Goal: Task Accomplishment & Management: Manage account settings

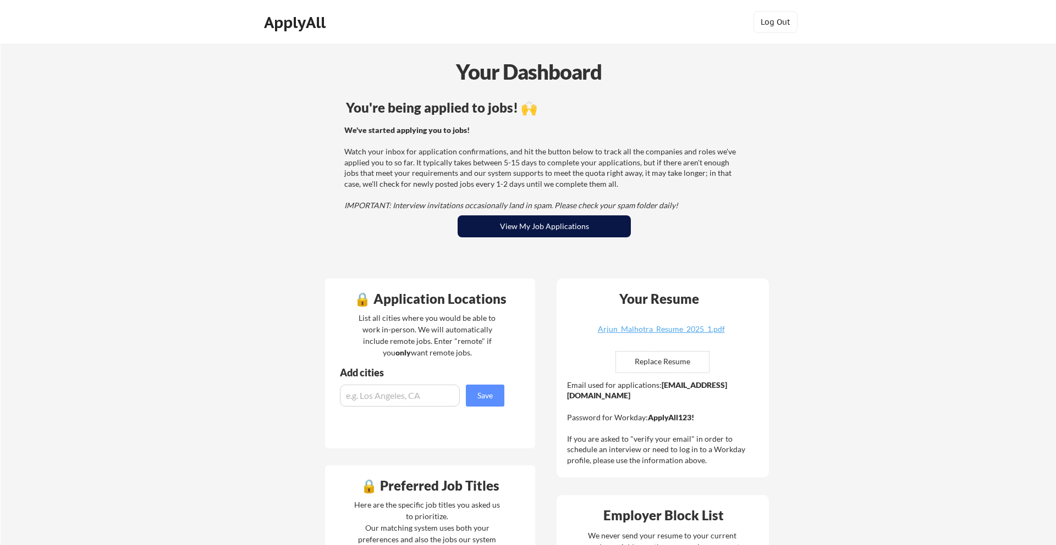
click at [544, 230] on button "View My Job Applications" at bounding box center [543, 227] width 173 height 22
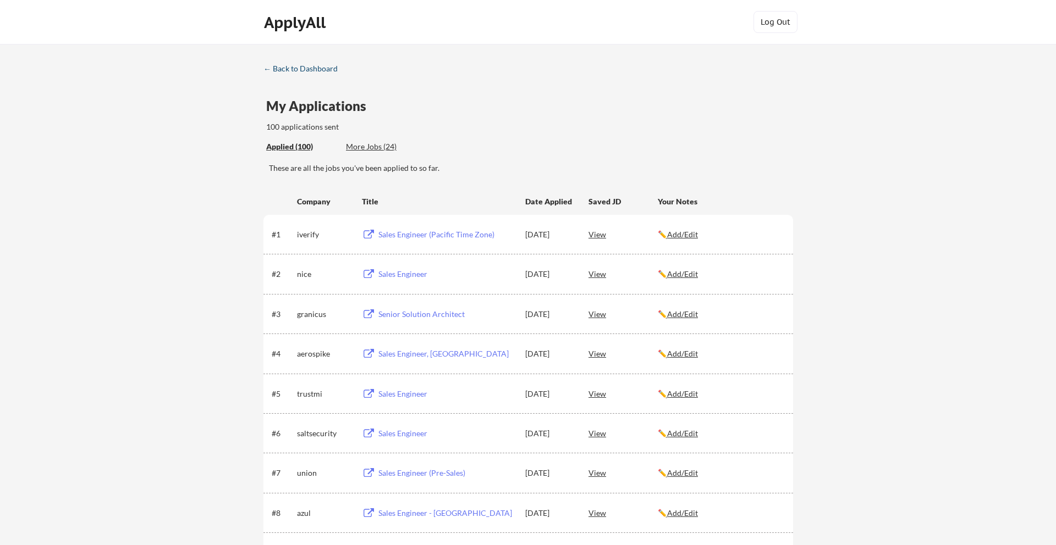
click at [320, 72] on div "← Back to Dashboard" at bounding box center [304, 69] width 82 height 8
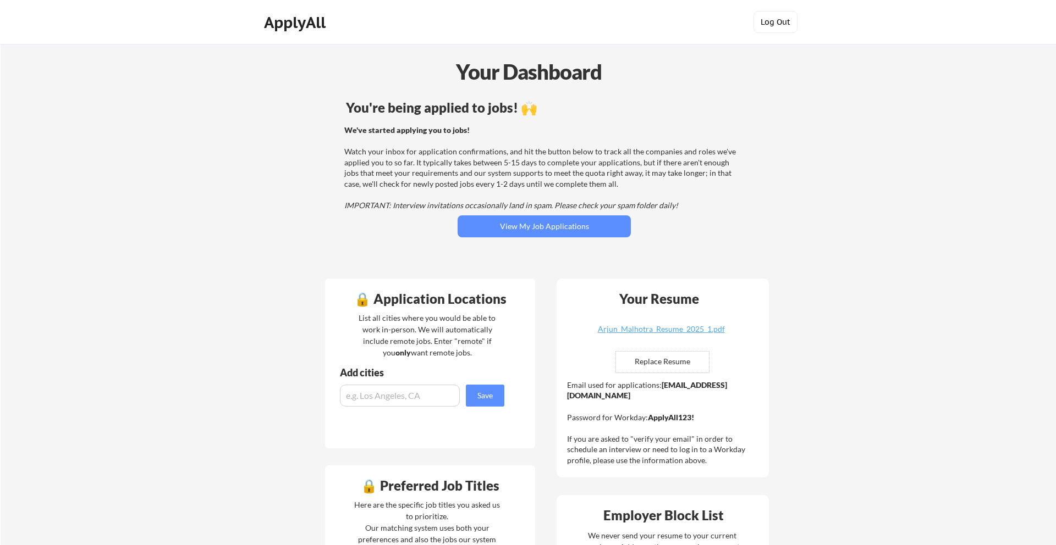
click at [767, 27] on button "Log Out" at bounding box center [775, 22] width 44 height 22
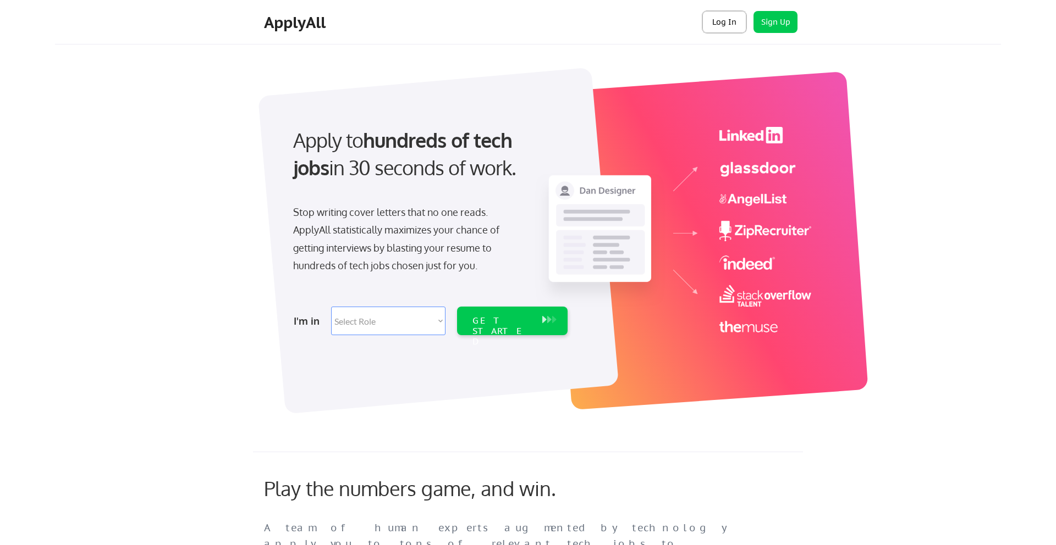
click at [728, 19] on button "Log In" at bounding box center [724, 22] width 44 height 22
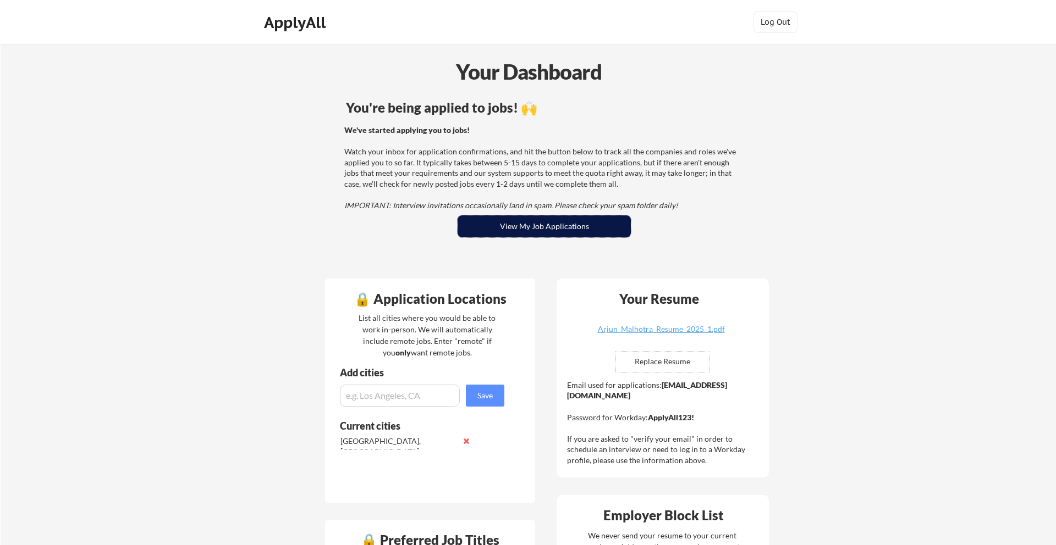
click at [485, 234] on button "View My Job Applications" at bounding box center [543, 227] width 173 height 22
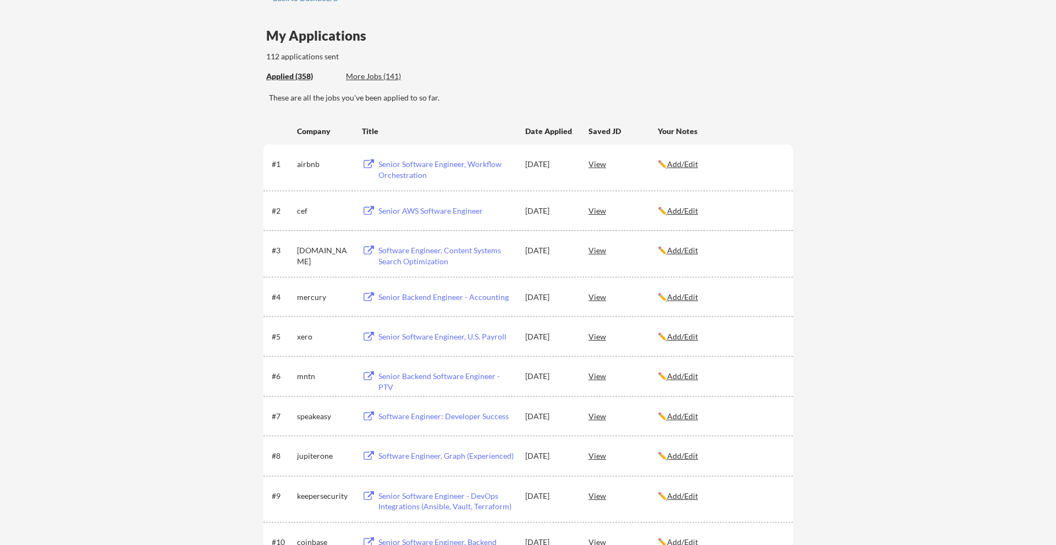
scroll to position [73, 0]
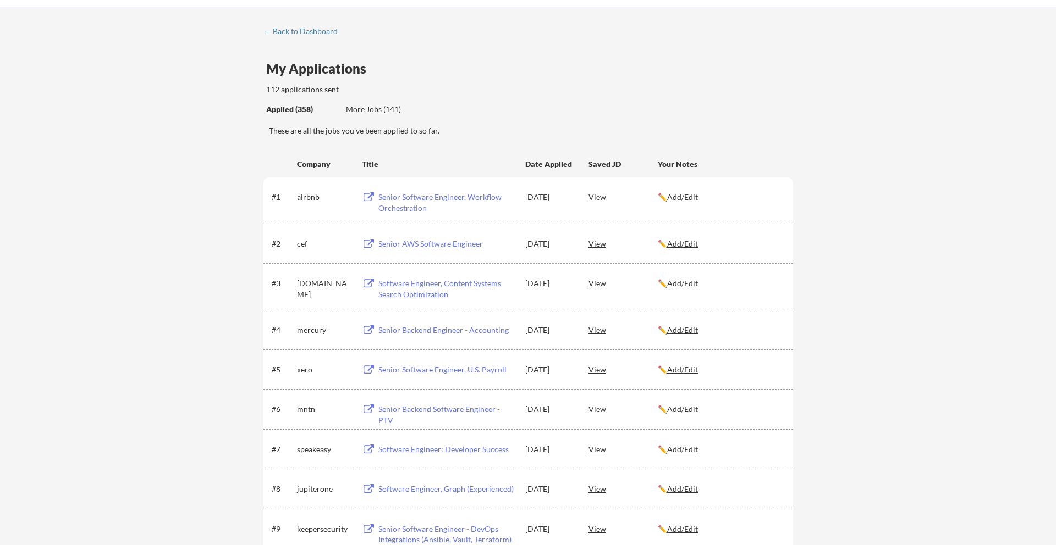
scroll to position [0, 0]
